Goal: Check status: Check status

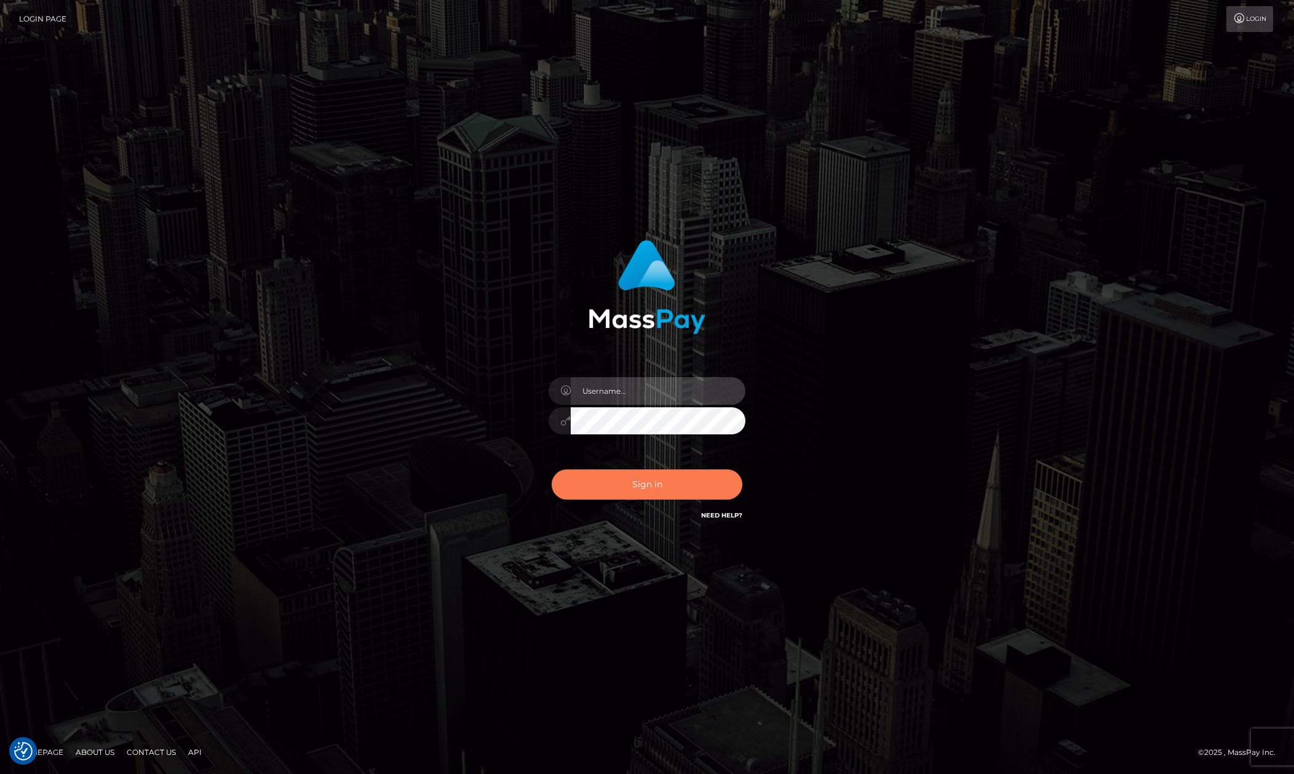
type input "Allen.megabonanza"
click at [658, 476] on button "Sign in" at bounding box center [647, 484] width 191 height 30
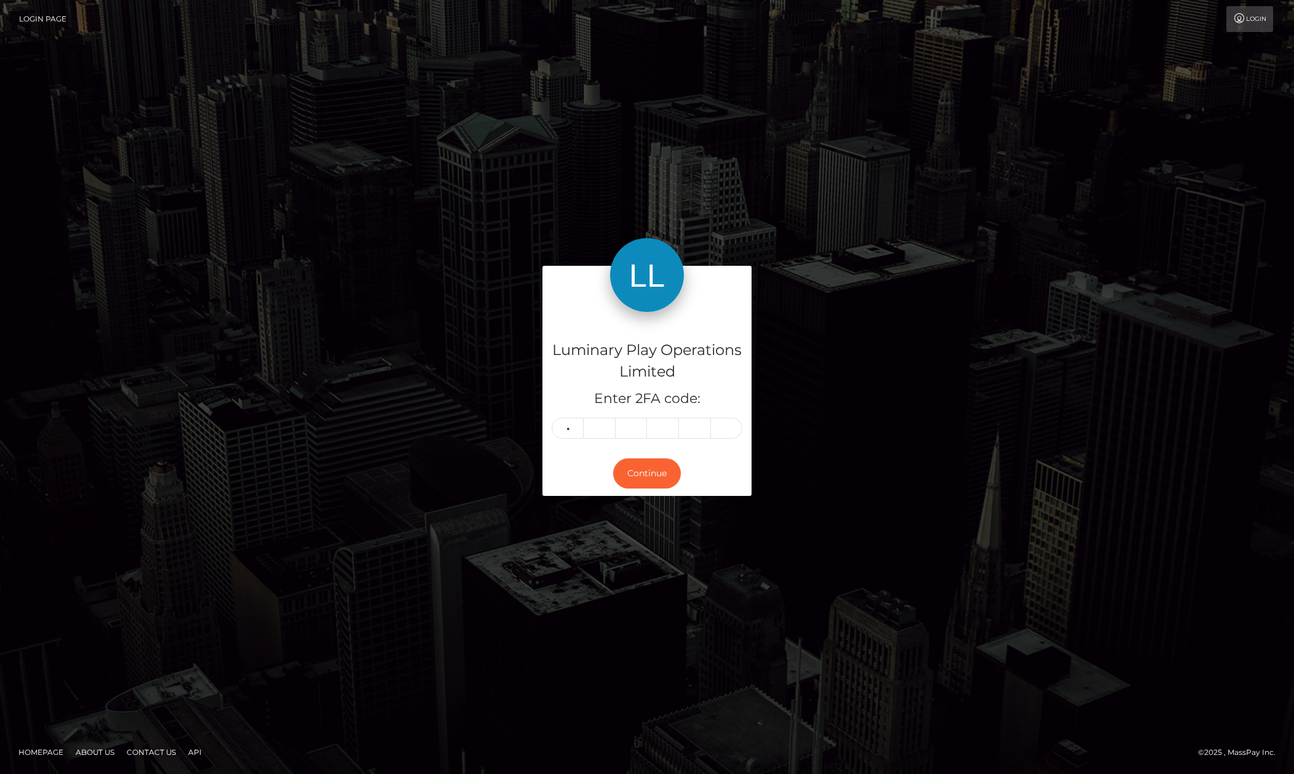
type input "7"
type input "6"
type input "7"
type input "3"
type input "0"
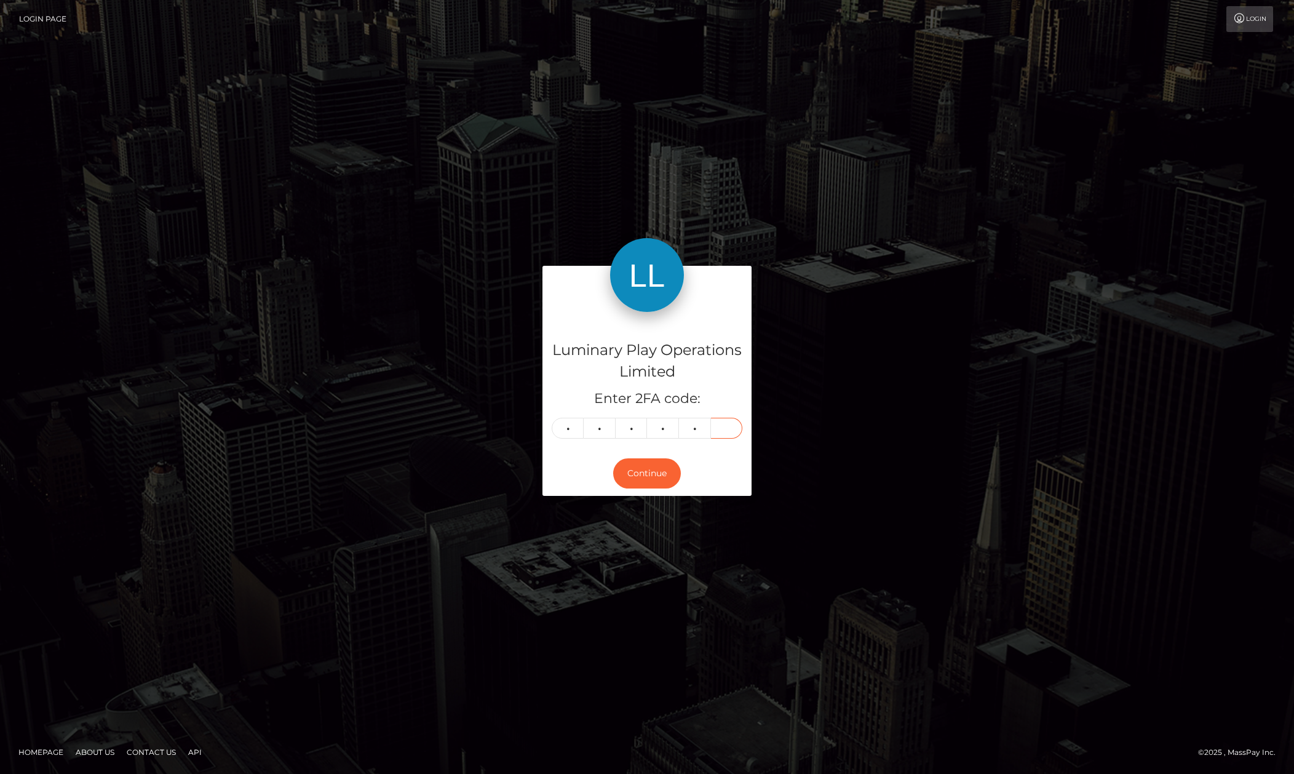
type input "7"
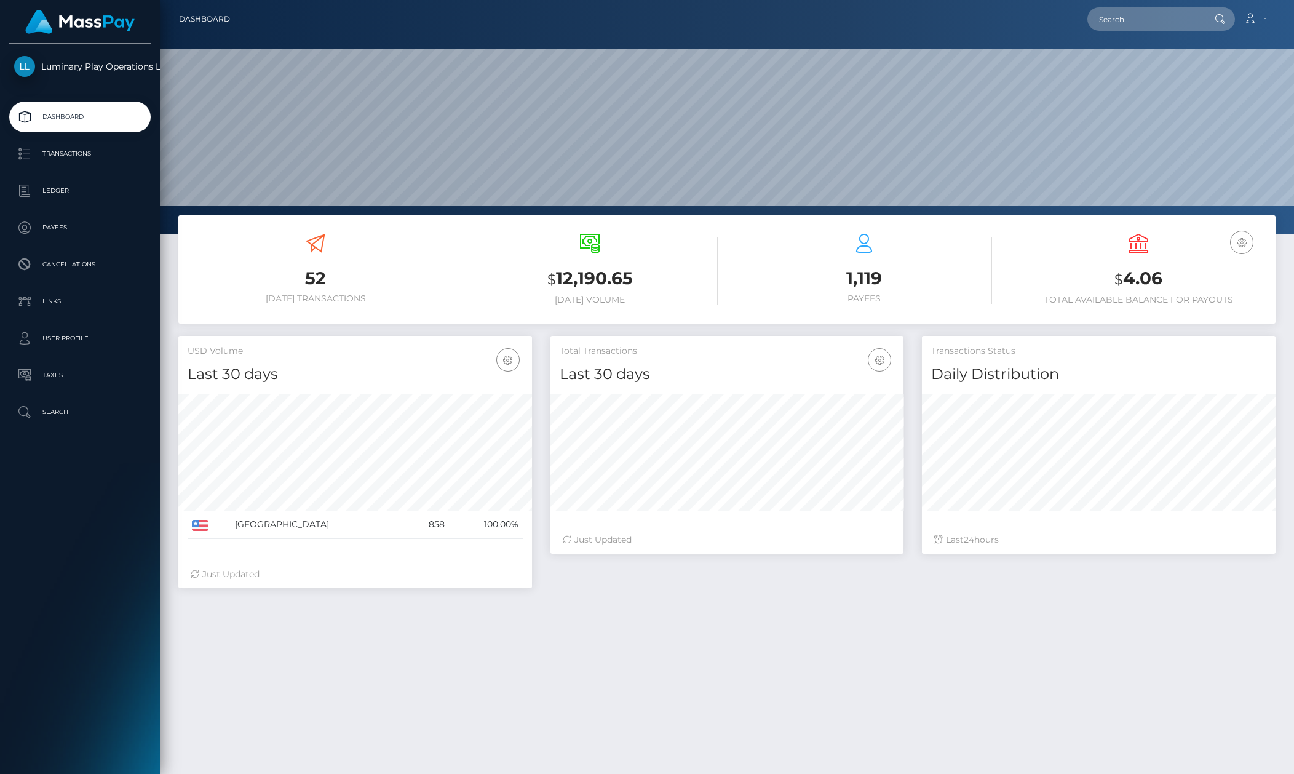
scroll to position [217, 353]
drag, startPoint x: 1179, startPoint y: 286, endPoint x: 1120, endPoint y: 305, distance: 61.5
click at [1125, 301] on div "USD Balance $ 4.06 Total Available Balance for Payouts" at bounding box center [1139, 269] width 256 height 71
drag, startPoint x: 1147, startPoint y: 297, endPoint x: 1157, endPoint y: 284, distance: 15.8
click at [1149, 295] on h6 "Total Available Balance for Payouts" at bounding box center [1139, 300] width 256 height 10
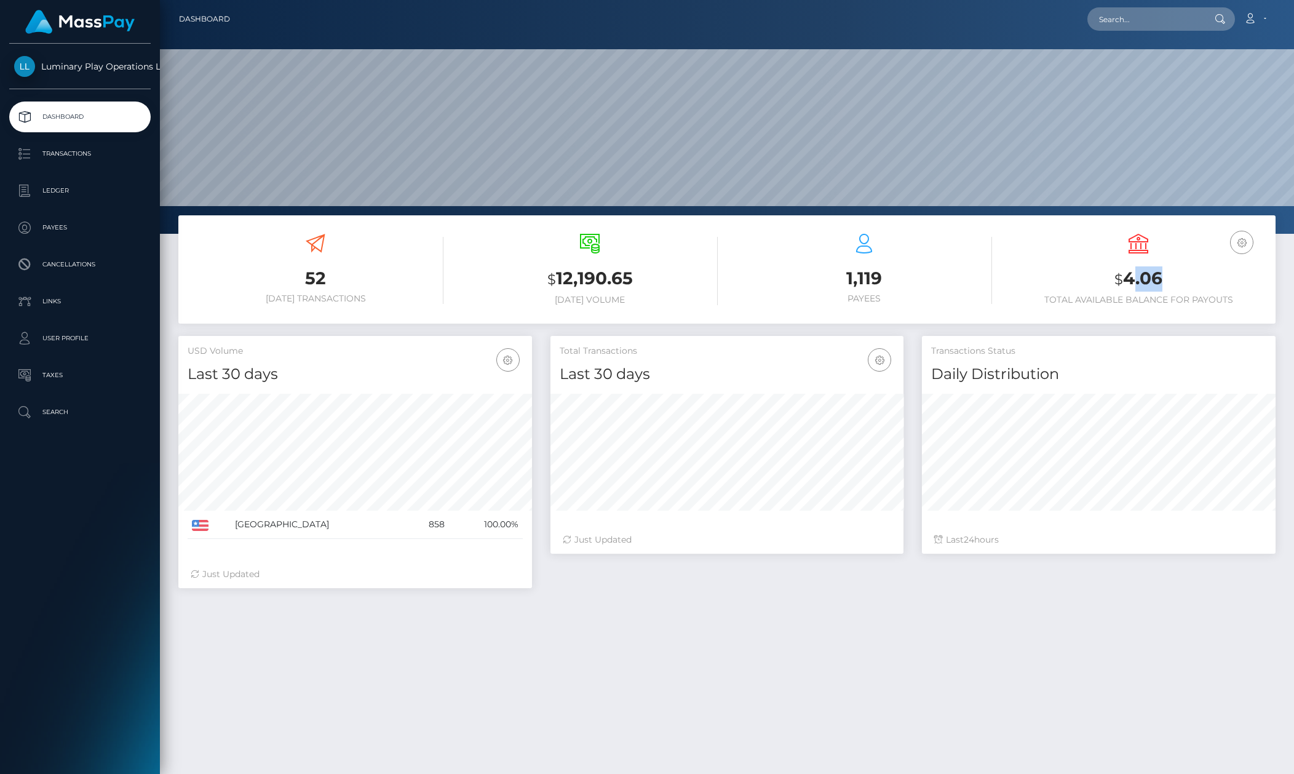
drag, startPoint x: 1157, startPoint y: 284, endPoint x: 1134, endPoint y: 284, distance: 22.8
click at [1134, 284] on h3 "$ 4.06" at bounding box center [1139, 278] width 256 height 25
drag, startPoint x: 1123, startPoint y: 287, endPoint x: 1163, endPoint y: 284, distance: 40.1
click at [1163, 284] on h3 "$ 4.06" at bounding box center [1139, 278] width 256 height 25
click at [1219, 360] on div "Transactions Status Daily Distribution" at bounding box center [1099, 360] width 354 height 49
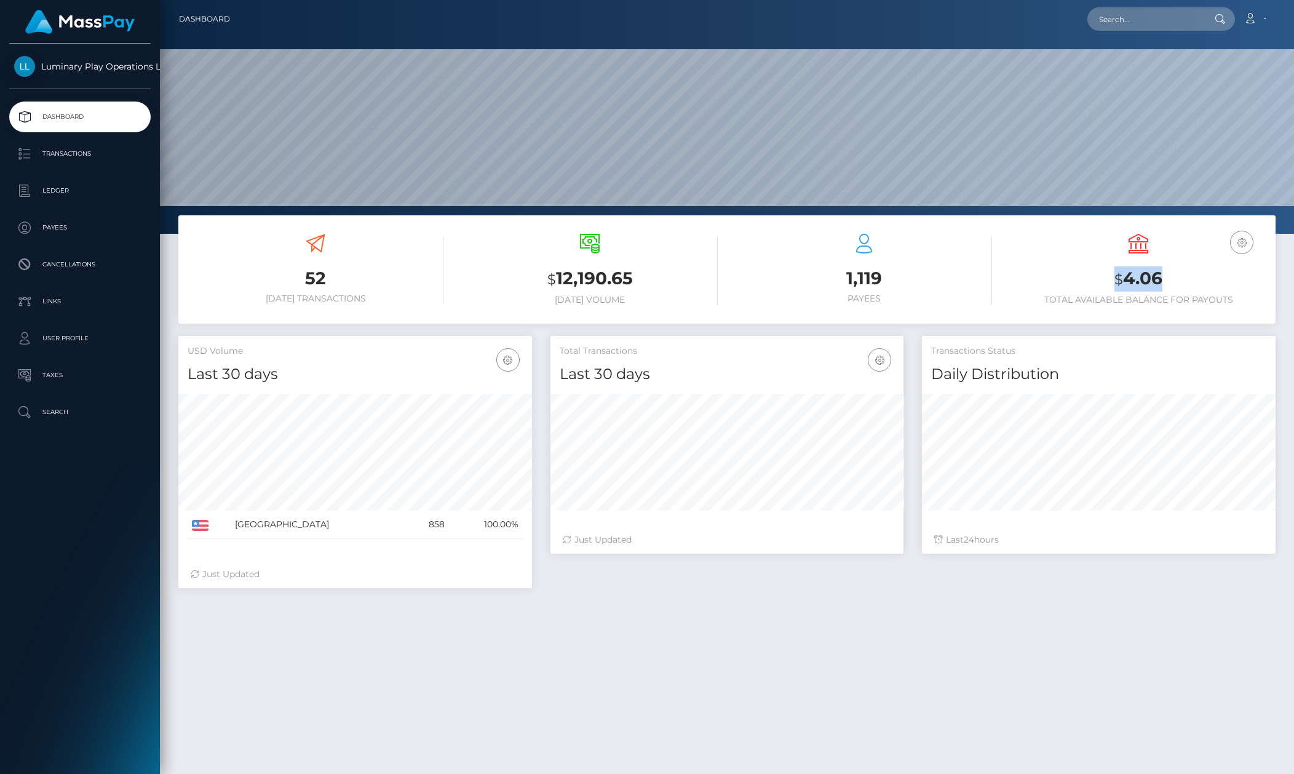
drag, startPoint x: 1163, startPoint y: 284, endPoint x: 1082, endPoint y: 284, distance: 81.2
click at [1082, 284] on h3 "$ 4.06" at bounding box center [1139, 278] width 256 height 25
click at [1135, 298] on h6 "Total Available Balance for Payouts" at bounding box center [1139, 300] width 256 height 10
drag, startPoint x: 1122, startPoint y: 290, endPoint x: 1104, endPoint y: 293, distance: 18.6
click at [1104, 293] on div "USD Balance $ 4.06 Total Available Balance for Payouts" at bounding box center [1139, 269] width 256 height 71
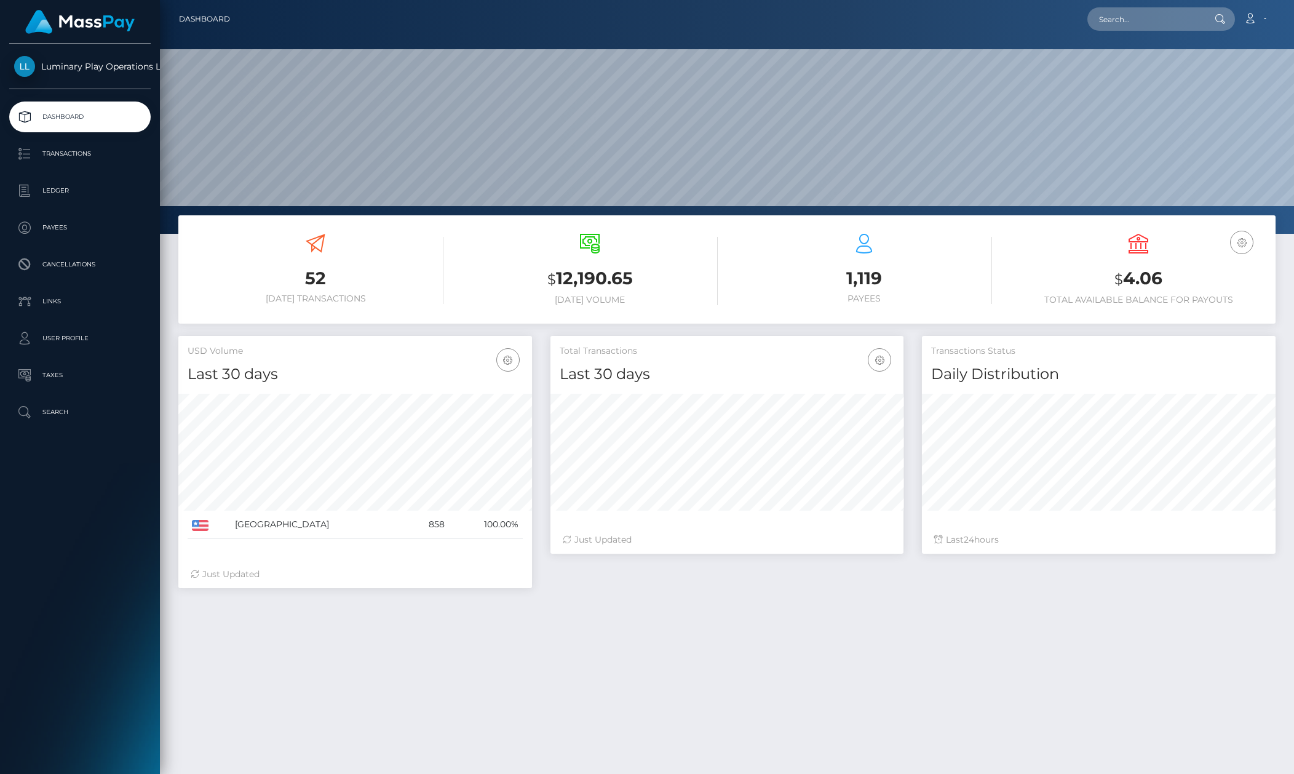
click at [1154, 347] on h5 "Transactions Status" at bounding box center [1098, 351] width 335 height 12
drag, startPoint x: 1169, startPoint y: 283, endPoint x: 1105, endPoint y: 288, distance: 64.2
click at [1107, 281] on h3 "$ 4.06" at bounding box center [1139, 278] width 256 height 25
click at [121, 171] on ul "Dashboard Transactions Ledger Payees Cancellations Links Taxes" at bounding box center [80, 265] width 160 height 326
click at [126, 149] on p "Transactions" at bounding box center [80, 154] width 132 height 18
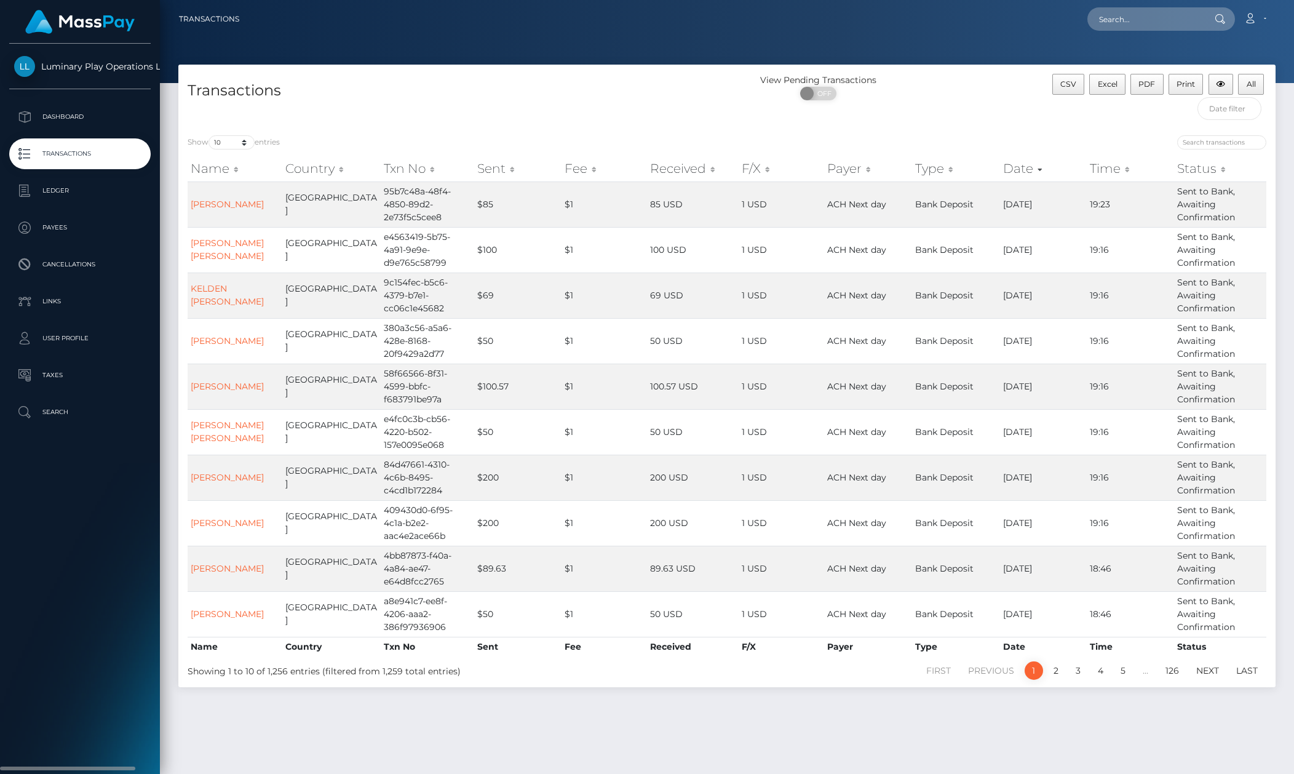
click at [141, 586] on div "Luminary Play Operations Limited Dashboard Transactions Ledger Payees Cancellat…" at bounding box center [80, 408] width 160 height 728
drag, startPoint x: 1285, startPoint y: 370, endPoint x: 1291, endPoint y: 375, distance: 8.3
click at [1285, 370] on div "Transactions View Pending Transactions ON OFF CSV Excel PDF Print All Show 10 2…" at bounding box center [727, 382] width 1116 height 635
